Goal: Information Seeking & Learning: Check status

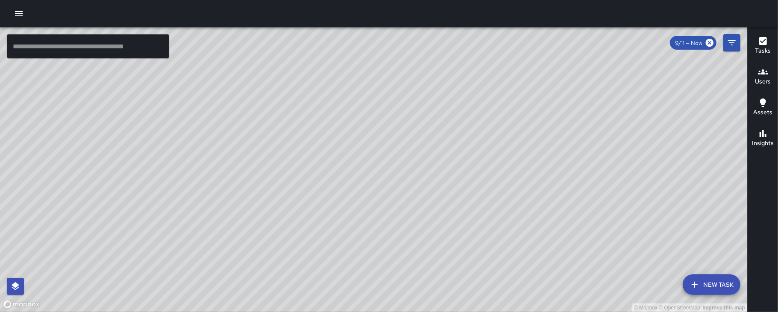
click at [17, 12] on icon "button" at bounding box center [19, 14] width 10 height 10
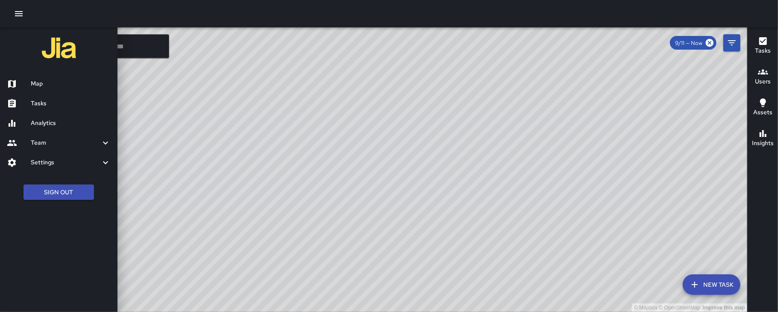
click at [36, 100] on h6 "Tasks" at bounding box center [71, 103] width 80 height 9
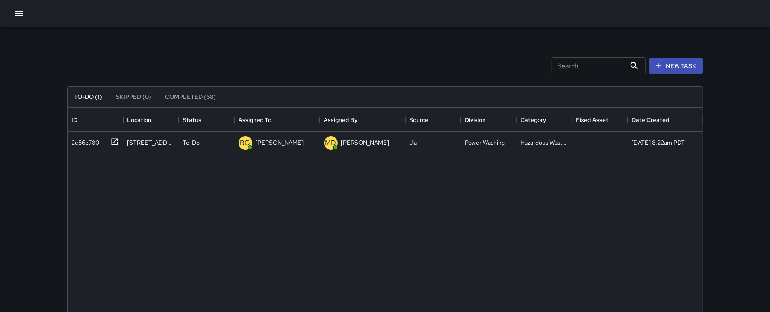
scroll to position [353, 626]
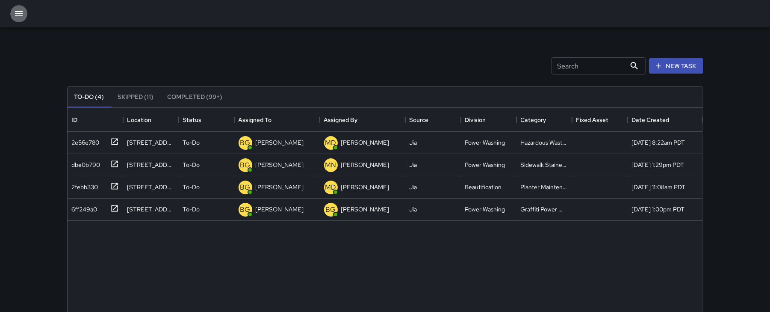
click at [15, 15] on icon "button" at bounding box center [19, 13] width 8 height 5
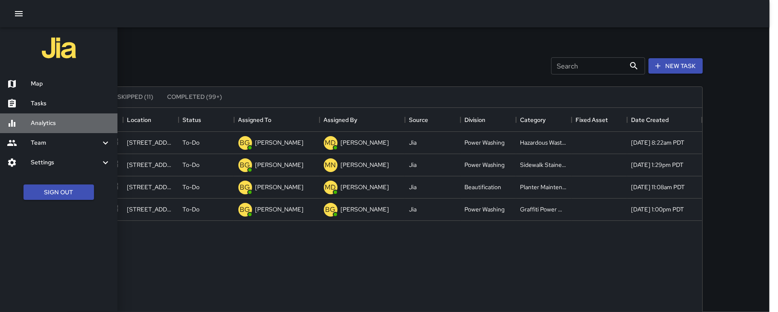
click at [43, 121] on h6 "Analytics" at bounding box center [71, 122] width 80 height 9
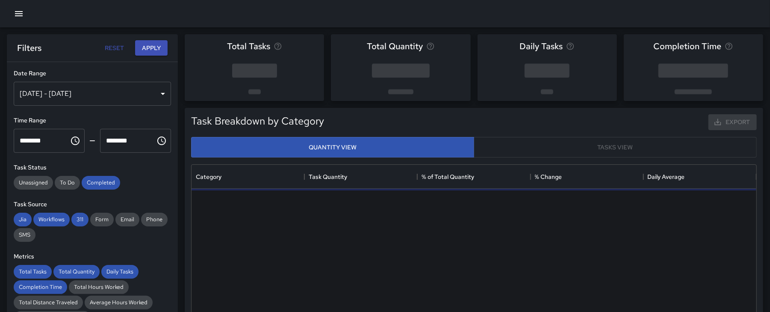
scroll to position [247, 556]
click at [155, 94] on div "[DATE] - [DATE]" at bounding box center [92, 94] width 157 height 24
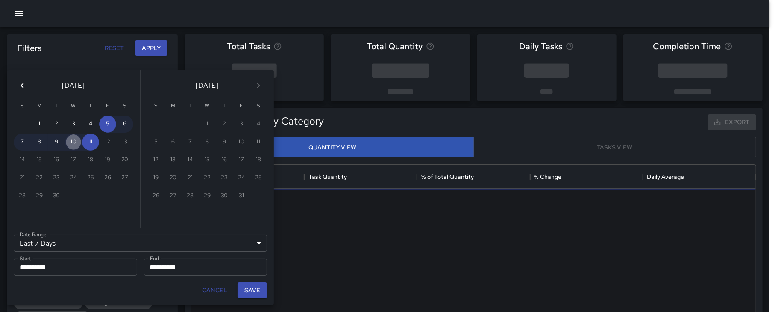
click at [76, 137] on button "10" at bounding box center [73, 141] width 17 height 17
type input "******"
type input "**********"
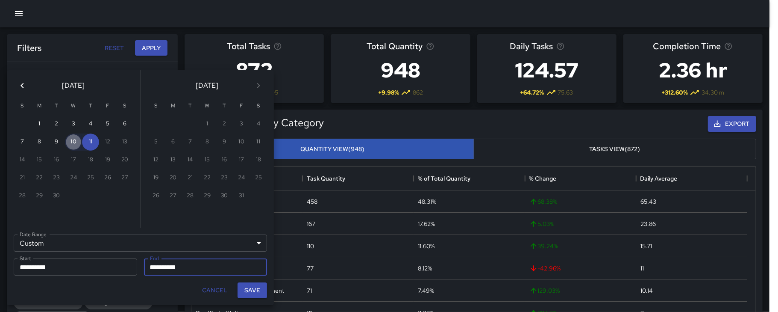
click at [76, 144] on button "10" at bounding box center [73, 141] width 17 height 17
type input "**********"
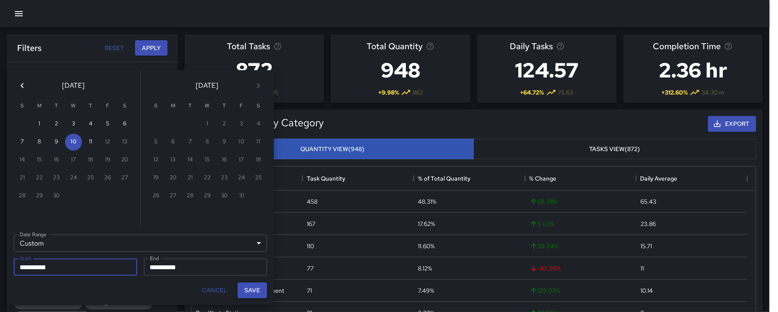
click at [248, 289] on button "Save" at bounding box center [252, 290] width 29 height 16
type input "**********"
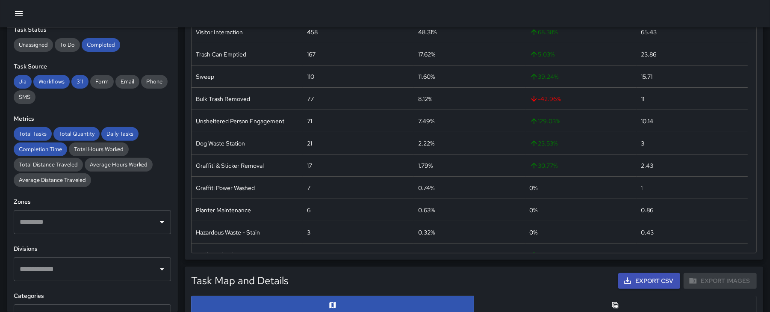
scroll to position [105, 0]
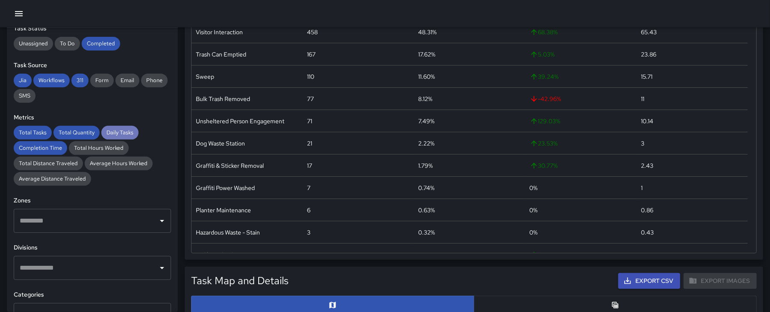
click at [108, 134] on span "Daily Tasks" at bounding box center [119, 132] width 37 height 7
click at [72, 131] on span "Total Quantity" at bounding box center [76, 132] width 46 height 7
click at [34, 133] on span "Total Tasks" at bounding box center [33, 132] width 38 height 7
click at [35, 146] on span "Completion Time" at bounding box center [40, 147] width 53 height 7
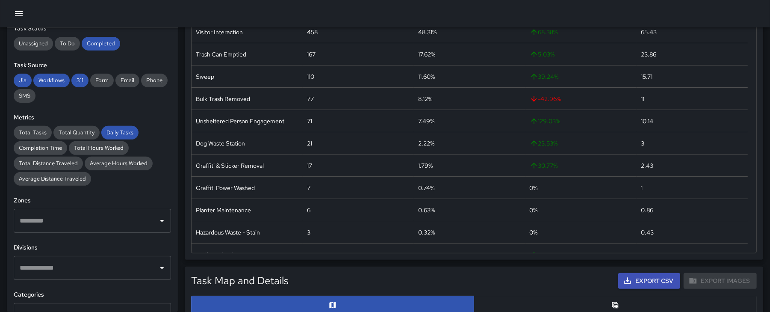
drag, startPoint x: 136, startPoint y: 41, endPoint x: 174, endPoint y: 38, distance: 37.8
click at [174, 38] on div "**********" at bounding box center [92, 170] width 171 height 284
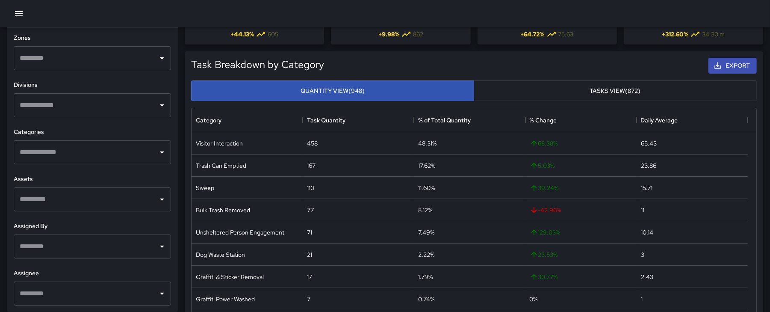
scroll to position [0, 0]
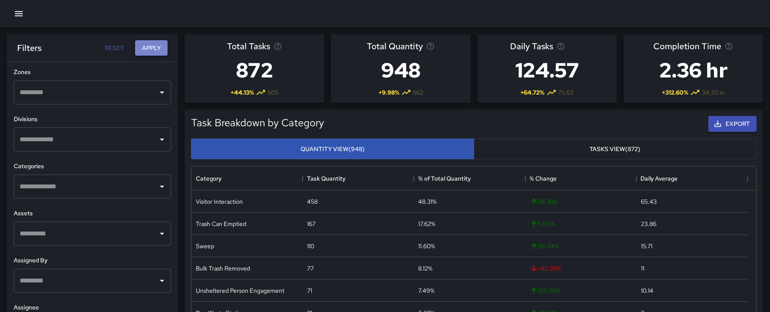
click at [146, 48] on button "Apply" at bounding box center [151, 48] width 32 height 16
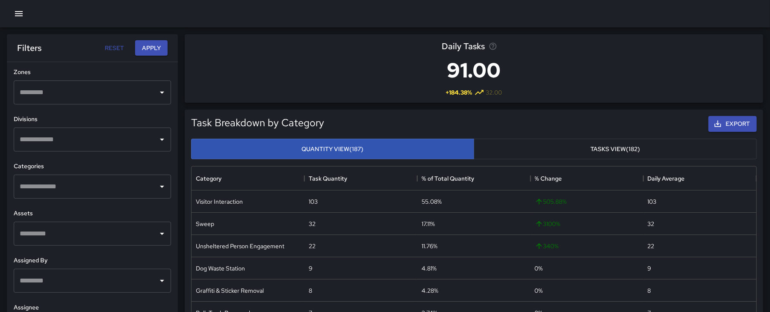
click at [16, 15] on icon "button" at bounding box center [19, 14] width 10 height 10
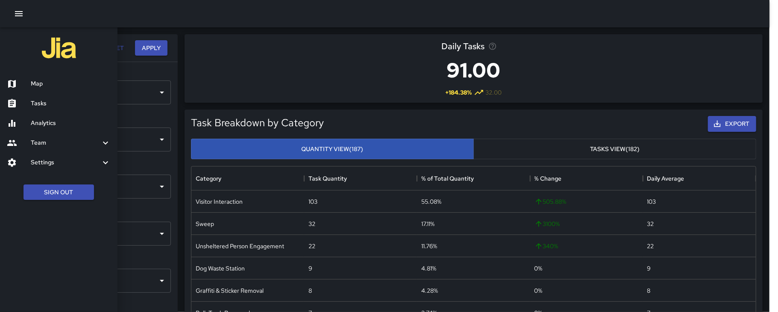
click at [47, 139] on h6 "Team" at bounding box center [66, 142] width 70 height 9
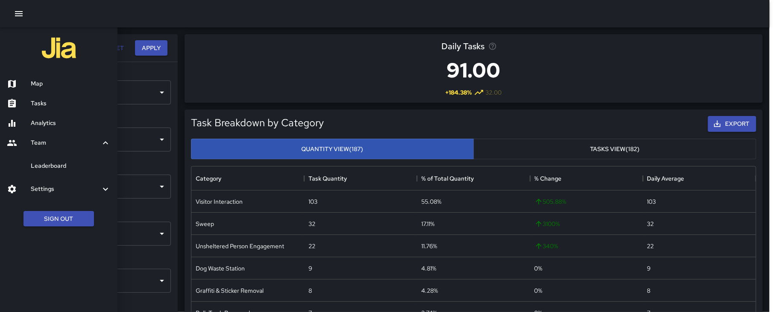
click at [40, 142] on h6 "Team" at bounding box center [66, 142] width 70 height 9
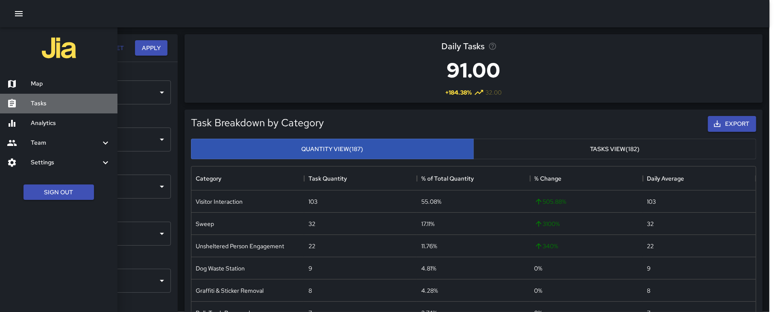
click at [38, 101] on h6 "Tasks" at bounding box center [71, 103] width 80 height 9
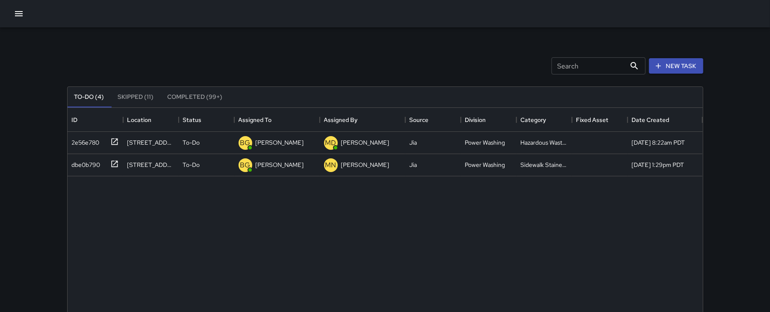
scroll to position [353, 626]
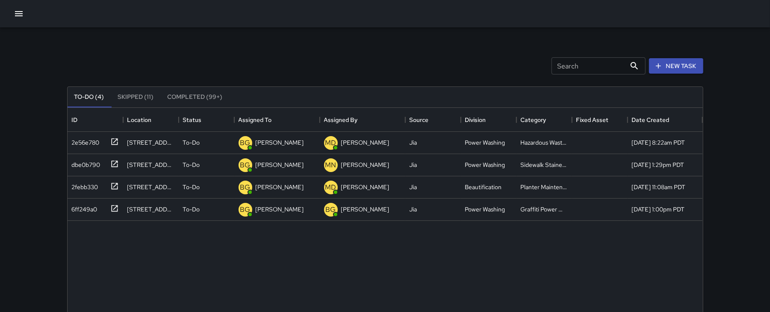
click at [143, 96] on button "Skipped (11)" at bounding box center [136, 97] width 50 height 21
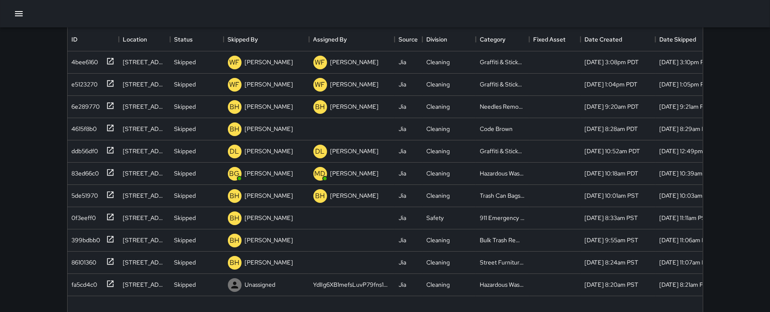
scroll to position [79, 0]
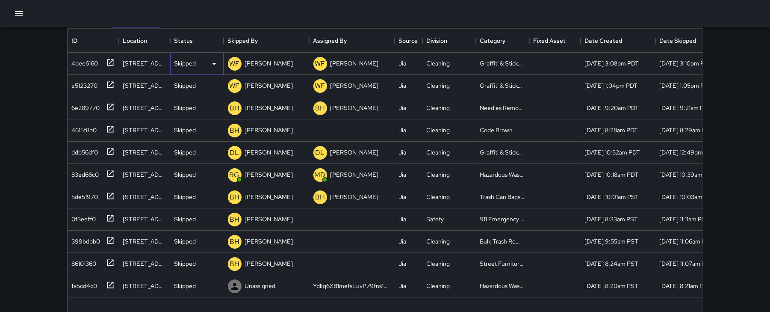
click at [215, 64] on icon at bounding box center [214, 64] width 4 height 2
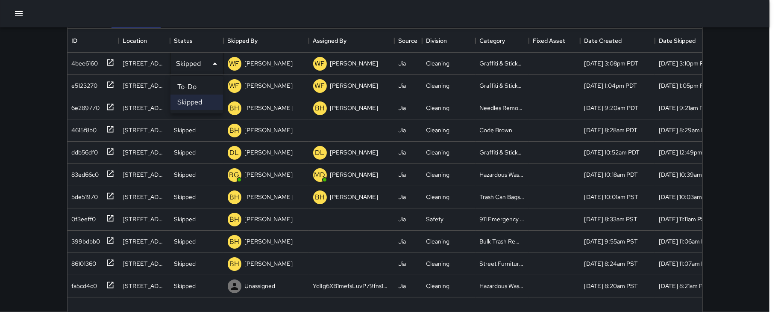
click at [215, 63] on div at bounding box center [389, 156] width 778 height 312
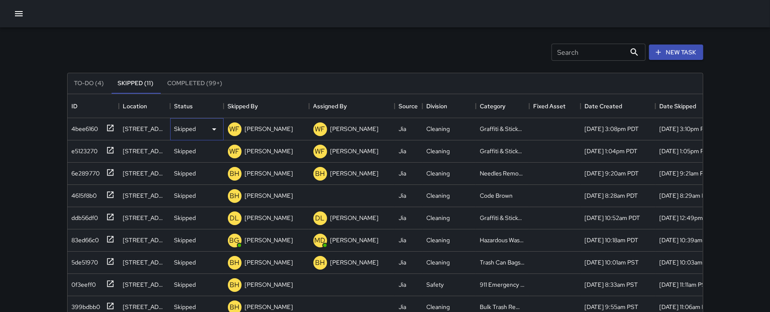
scroll to position [0, 0]
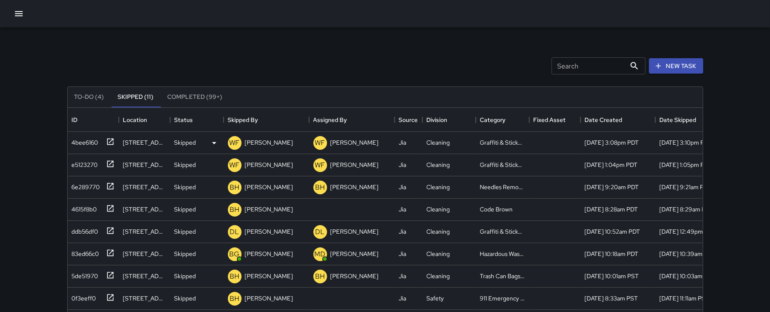
click at [15, 15] on icon "button" at bounding box center [19, 13] width 8 height 5
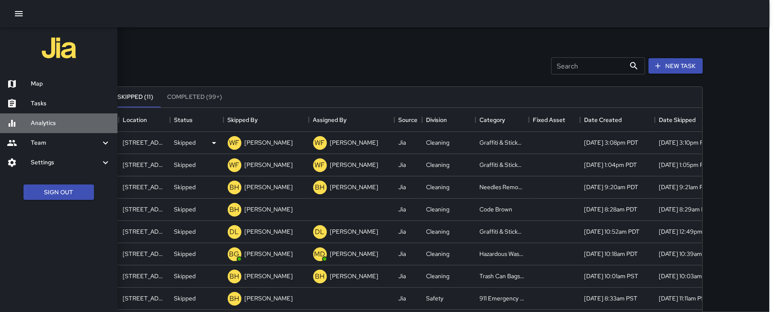
click at [45, 121] on h6 "Analytics" at bounding box center [71, 122] width 80 height 9
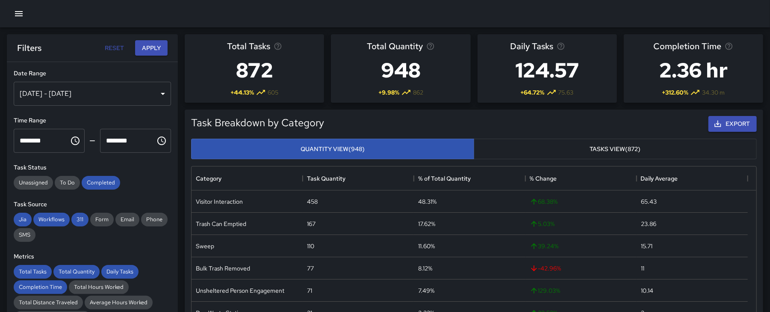
scroll to position [247, 556]
click at [118, 48] on button "Reset" at bounding box center [114, 48] width 27 height 16
click at [139, 49] on button "Apply" at bounding box center [151, 48] width 32 height 16
click at [153, 93] on div "[DATE] - [DATE]" at bounding box center [92, 94] width 157 height 24
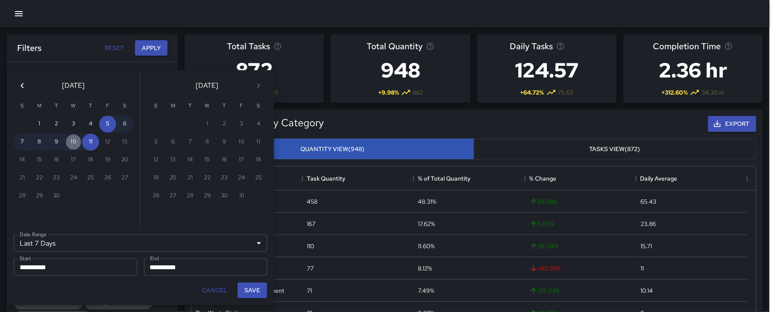
click at [75, 142] on button "10" at bounding box center [73, 141] width 17 height 17
type input "******"
type input "**********"
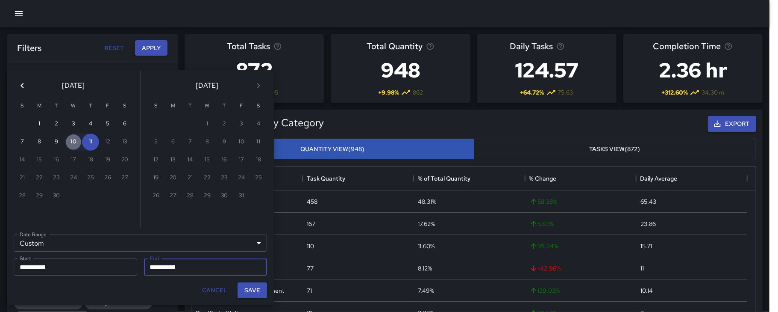
click at [75, 142] on button "10" at bounding box center [73, 141] width 17 height 17
type input "**********"
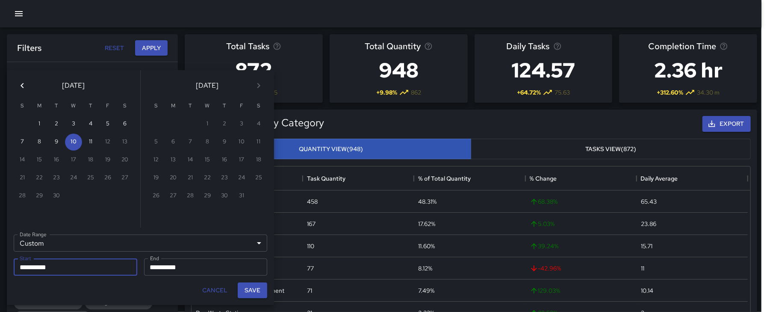
scroll to position [9, 9]
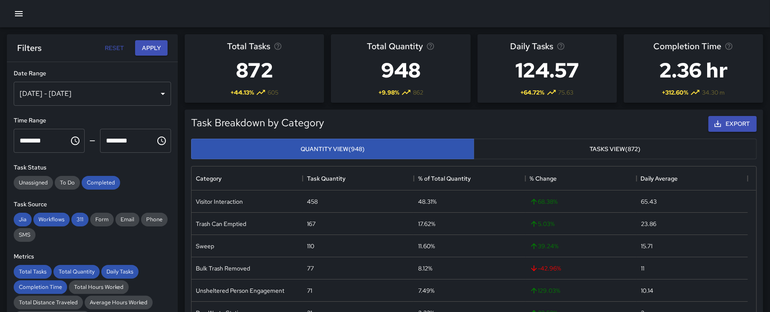
click at [153, 50] on button "Apply" at bounding box center [151, 48] width 32 height 16
click at [156, 94] on div "[DATE] - [DATE]" at bounding box center [92, 94] width 157 height 24
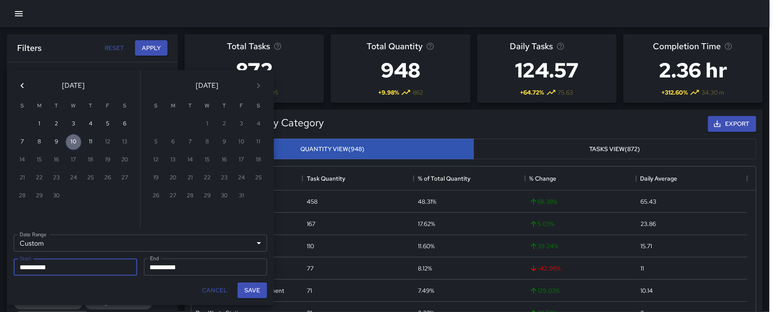
click at [77, 144] on button "10" at bounding box center [73, 141] width 17 height 17
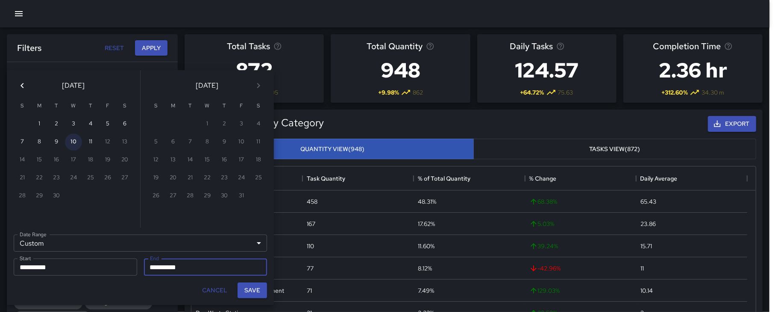
click at [77, 144] on button "10" at bounding box center [73, 141] width 17 height 17
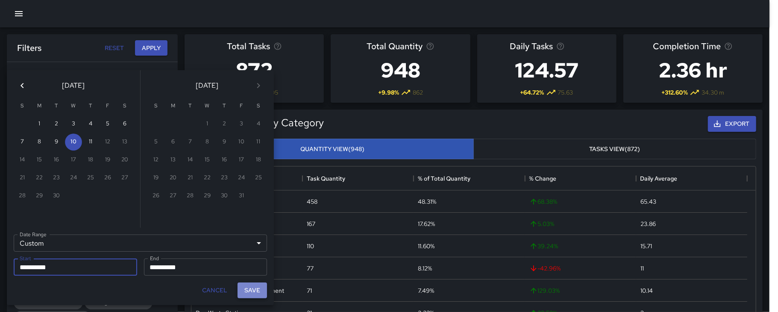
click at [250, 286] on button "Save" at bounding box center [252, 290] width 29 height 16
type input "**********"
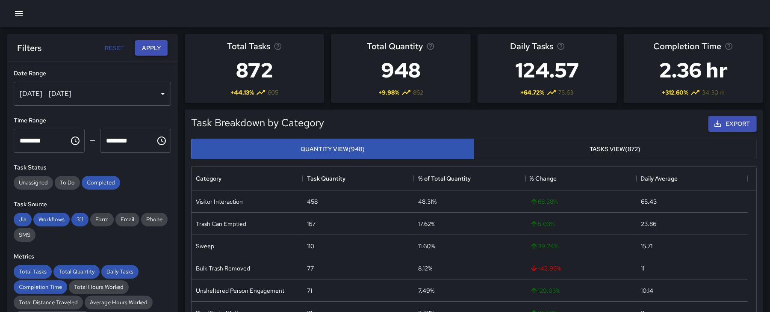
click at [145, 48] on button "Apply" at bounding box center [151, 48] width 32 height 16
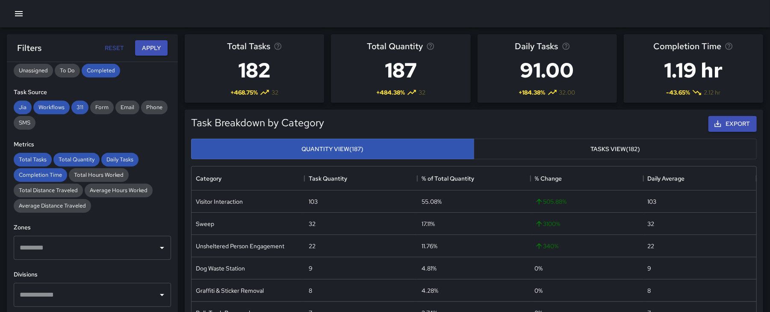
scroll to position [0, 0]
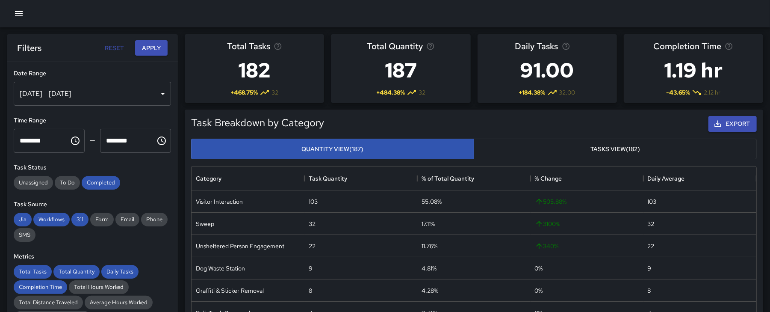
click at [638, 150] on button "Tasks View (182)" at bounding box center [615, 148] width 283 height 21
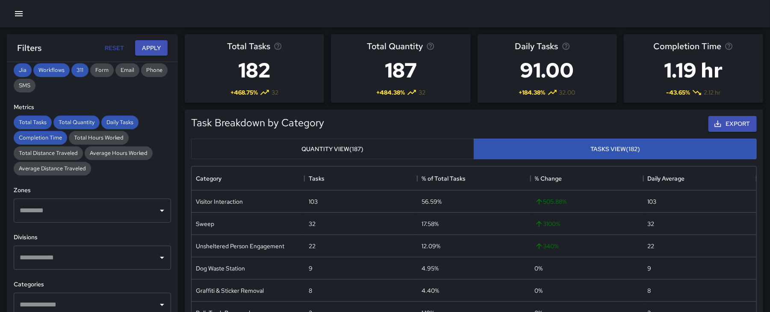
scroll to position [179, 0]
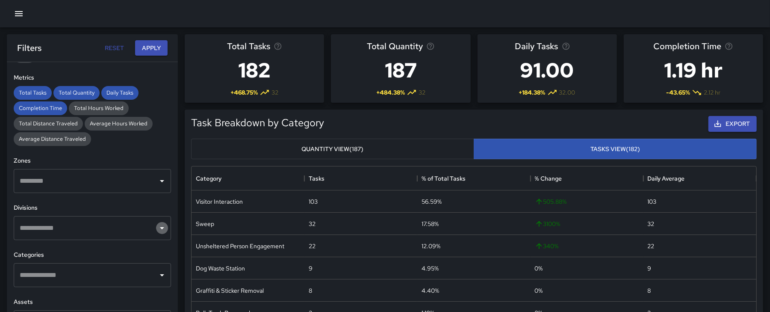
click at [157, 226] on icon "Open" at bounding box center [162, 228] width 10 height 10
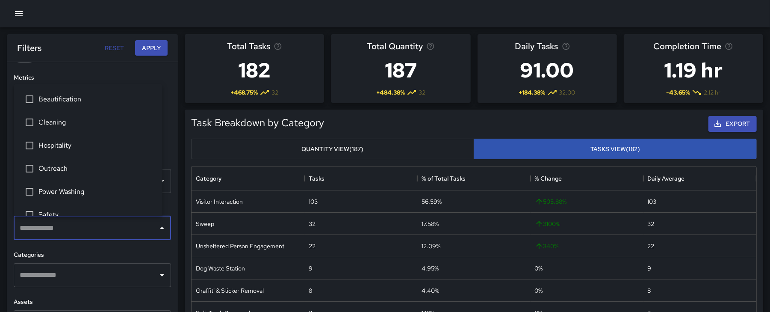
click at [157, 226] on icon "Close" at bounding box center [162, 228] width 10 height 10
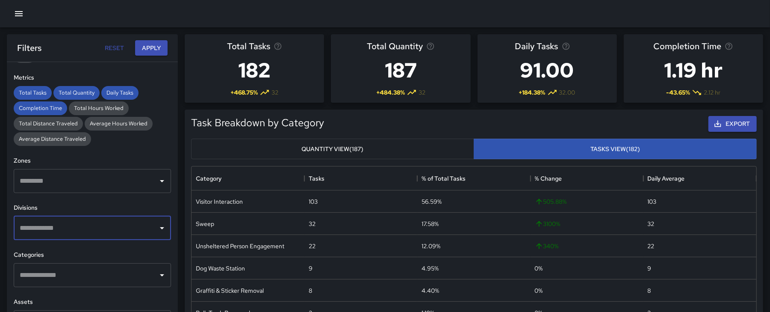
click at [157, 276] on icon "Open" at bounding box center [162, 275] width 10 height 10
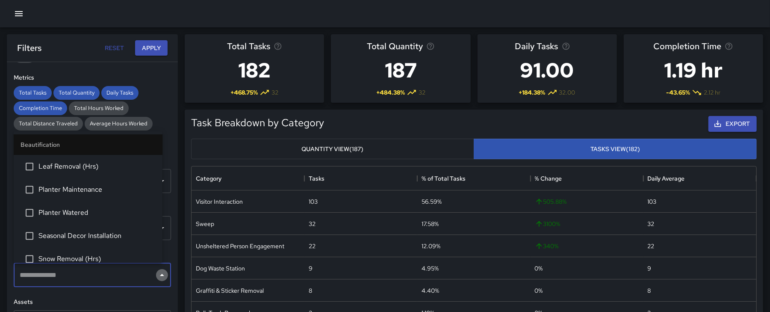
click at [157, 276] on icon "Close" at bounding box center [162, 275] width 10 height 10
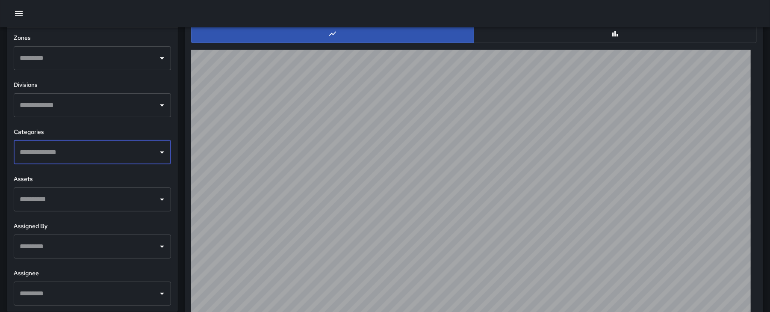
scroll to position [875, 0]
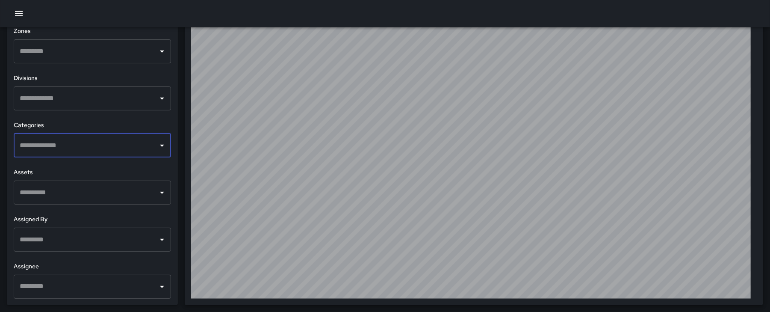
click at [157, 288] on icon "Open" at bounding box center [162, 286] width 10 height 10
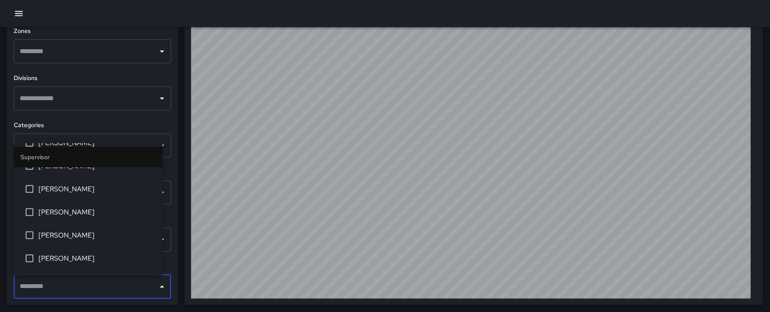
scroll to position [39, 0]
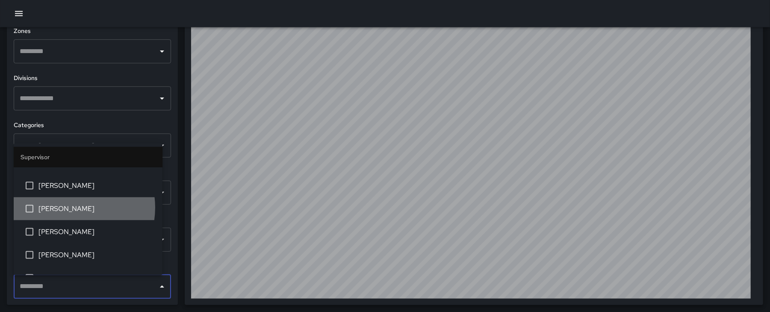
click at [69, 207] on span "[PERSON_NAME]" at bounding box center [96, 208] width 117 height 10
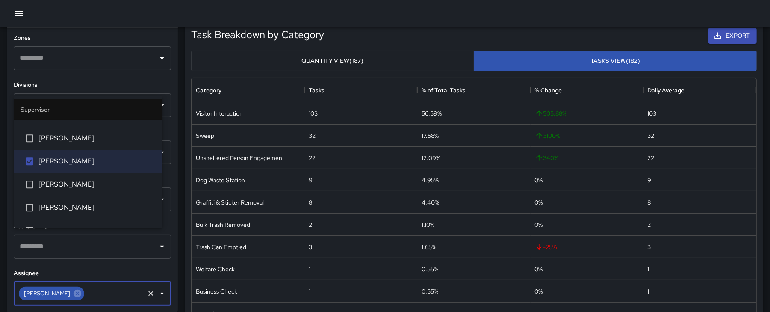
scroll to position [0, 0]
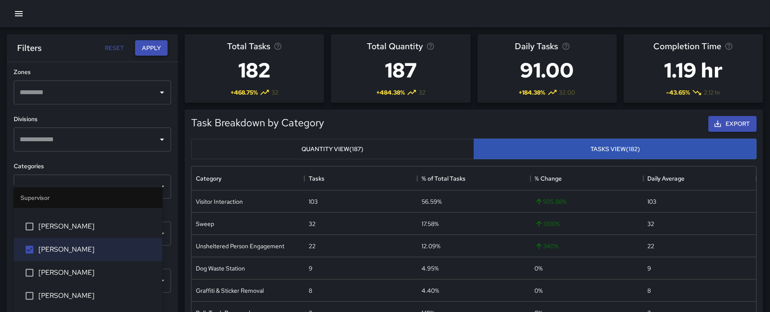
click at [147, 53] on button "Apply" at bounding box center [151, 48] width 32 height 16
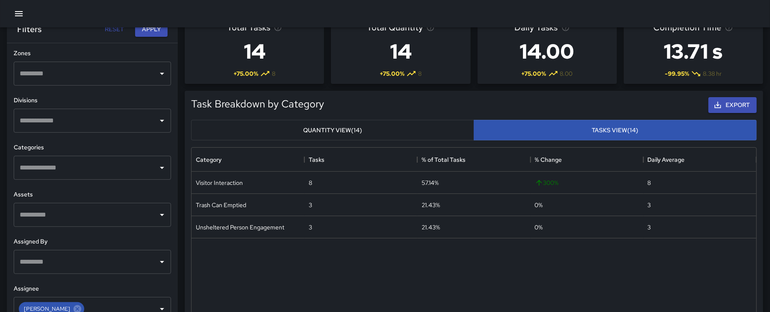
scroll to position [21, 0]
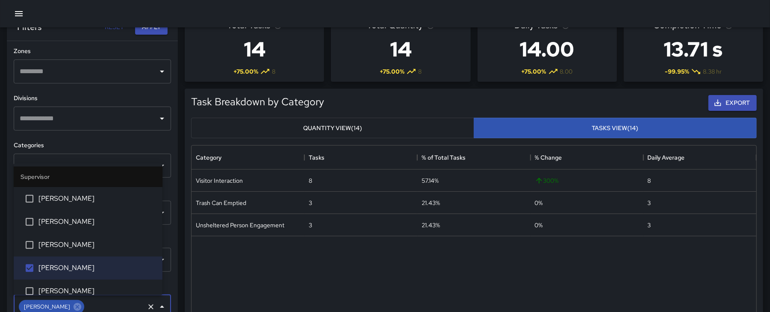
drag, startPoint x: 93, startPoint y: 301, endPoint x: 79, endPoint y: 48, distance: 253.4
click at [79, 48] on div "**********" at bounding box center [92, 183] width 171 height 284
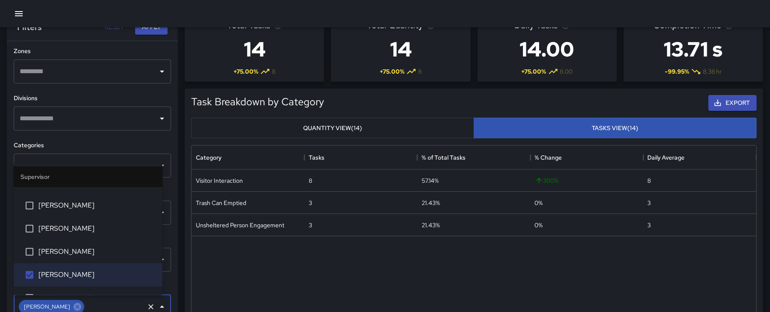
scroll to position [0, 0]
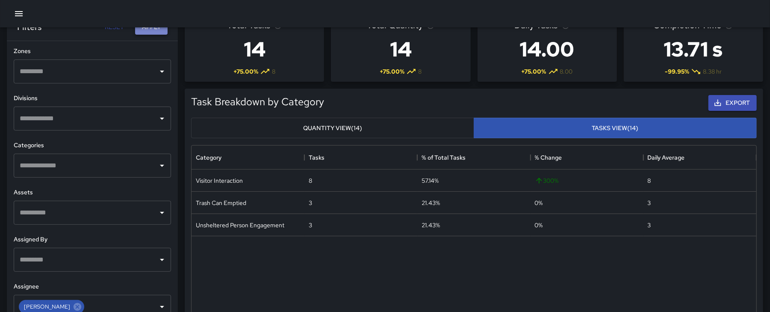
click at [149, 28] on button "Apply" at bounding box center [151, 27] width 32 height 16
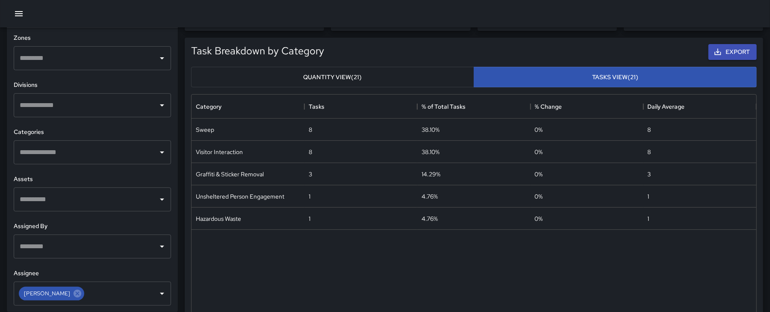
scroll to position [67, 0]
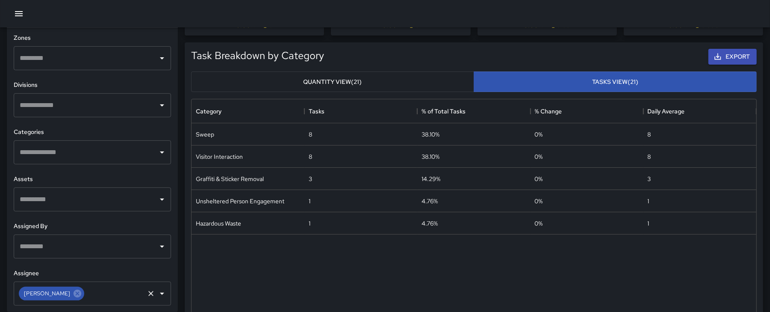
click at [157, 297] on icon "Open" at bounding box center [162, 293] width 10 height 10
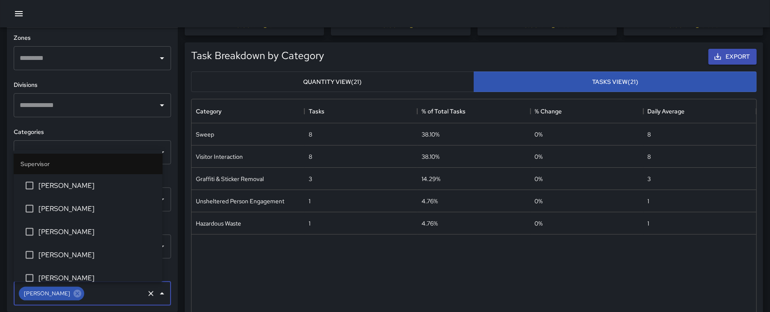
scroll to position [0, 0]
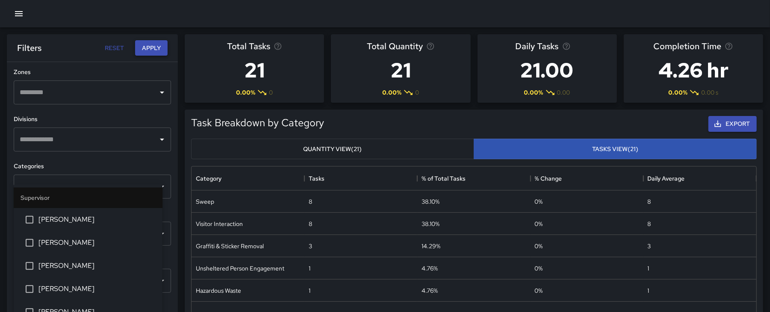
click at [152, 53] on button "Apply" at bounding box center [151, 48] width 32 height 16
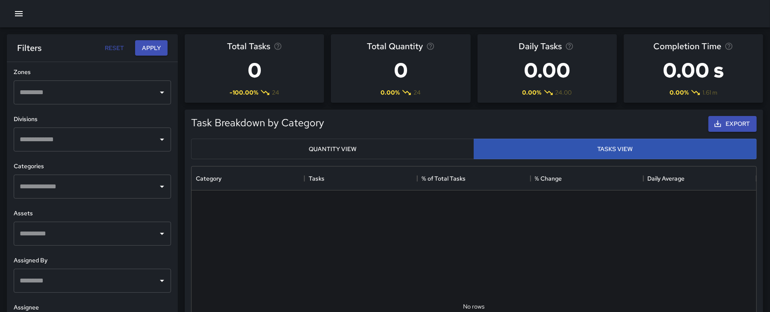
scroll to position [23, 0]
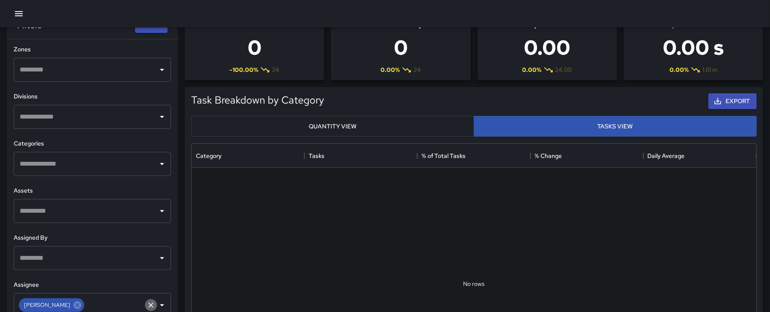
click at [148, 305] on icon "Clear" at bounding box center [150, 304] width 5 height 5
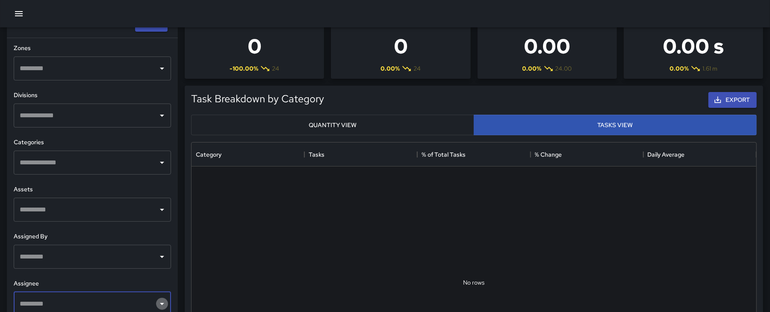
click at [157, 306] on icon "Open" at bounding box center [162, 303] width 10 height 10
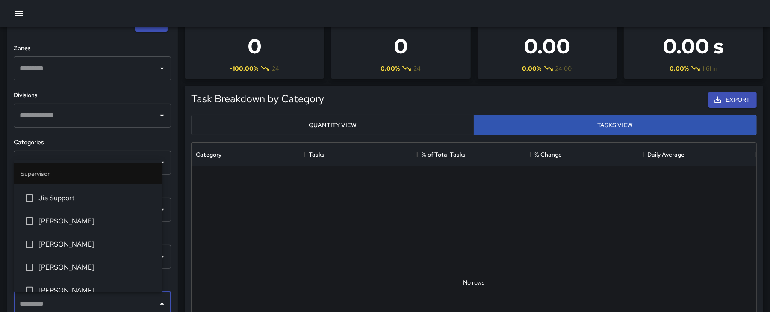
scroll to position [205, 0]
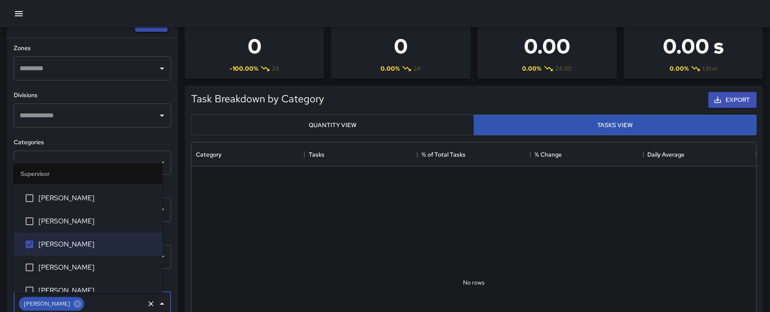
click at [147, 29] on button "Apply" at bounding box center [151, 24] width 32 height 16
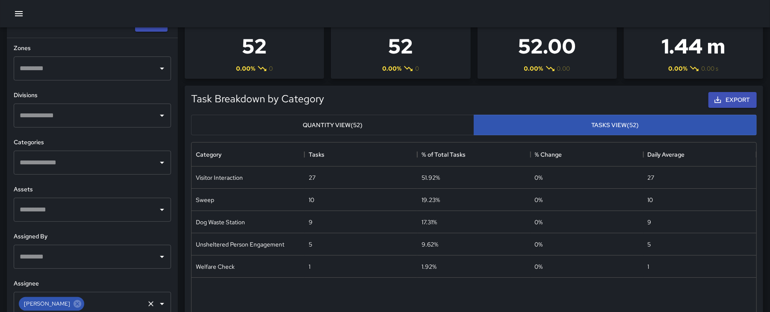
click at [157, 306] on icon "Open" at bounding box center [162, 303] width 10 height 10
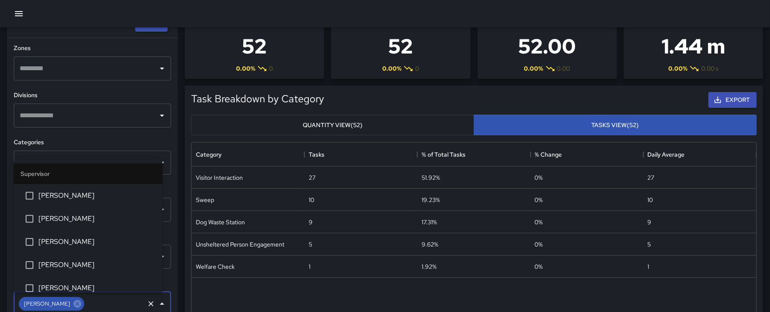
scroll to position [169, 0]
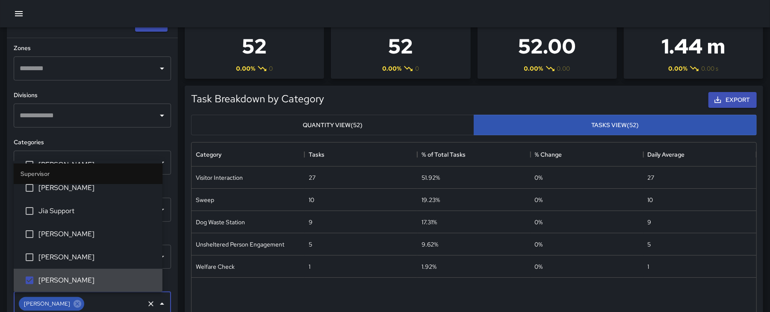
click at [68, 281] on span "[PERSON_NAME]" at bounding box center [96, 280] width 117 height 10
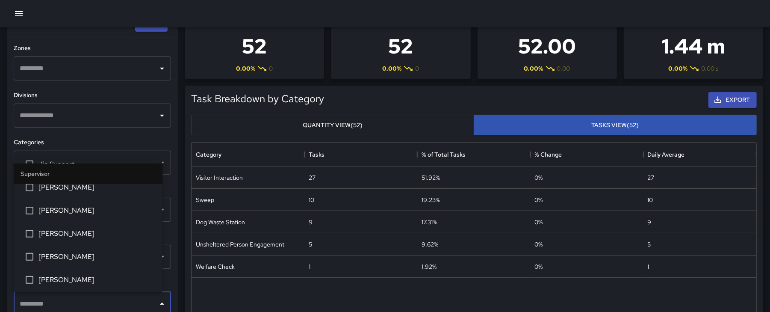
scroll to position [219, 0]
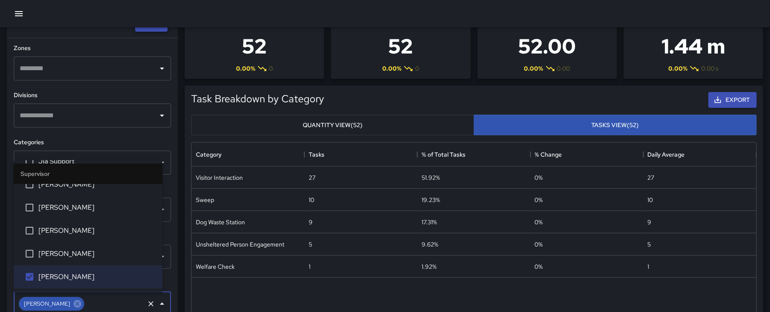
click at [149, 29] on button "Apply" at bounding box center [151, 24] width 32 height 16
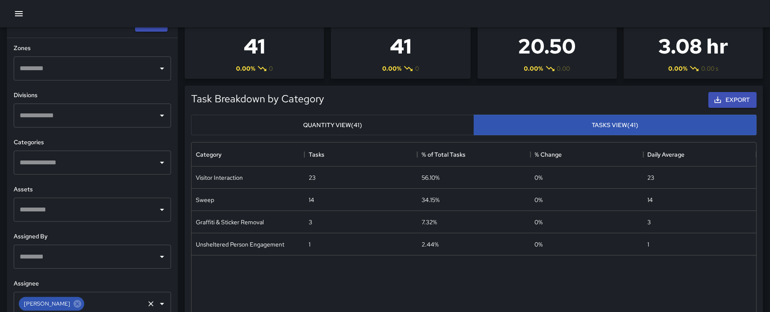
click at [157, 301] on icon "Open" at bounding box center [162, 303] width 10 height 10
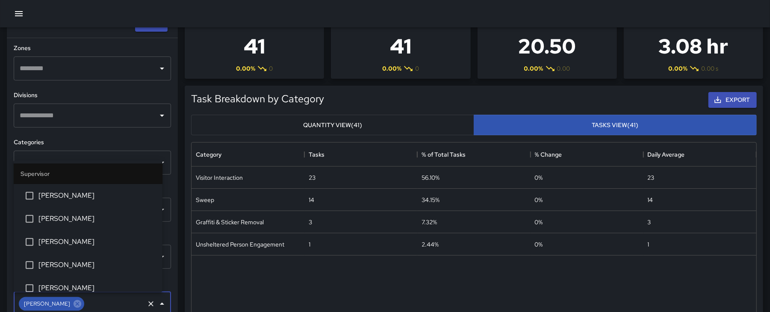
scroll to position [215, 0]
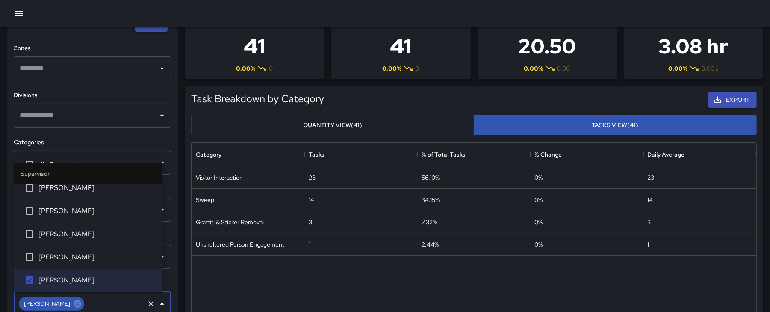
click at [53, 188] on span "[PERSON_NAME]" at bounding box center [96, 188] width 117 height 10
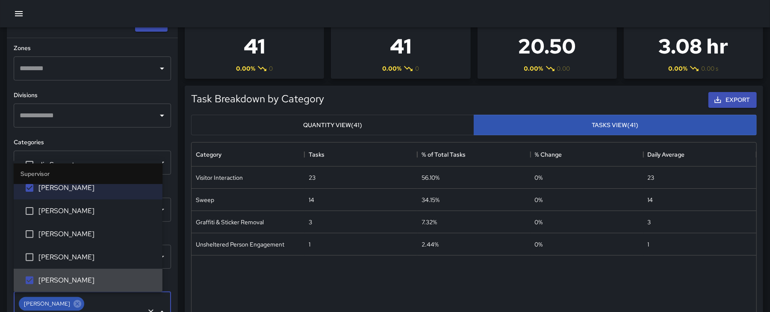
click at [67, 281] on span "[PERSON_NAME]" at bounding box center [96, 280] width 117 height 10
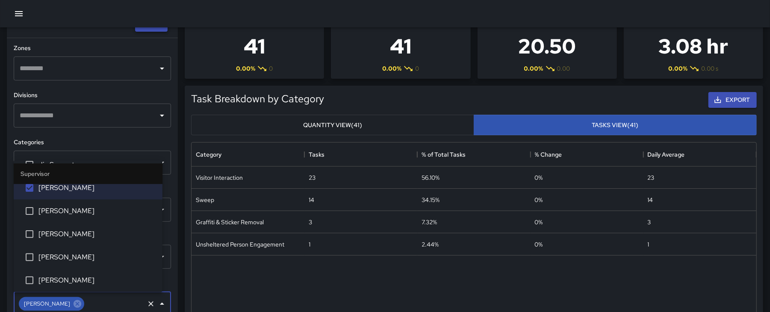
click at [142, 28] on button "Apply" at bounding box center [151, 24] width 32 height 16
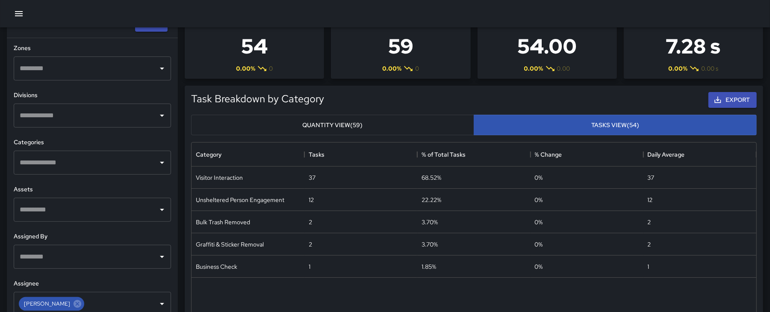
scroll to position [0, 0]
